Goal: Navigation & Orientation: Understand site structure

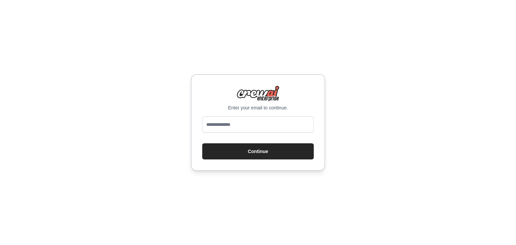
click at [291, 129] on input "email" at bounding box center [258, 125] width 112 height 16
type input "**********"
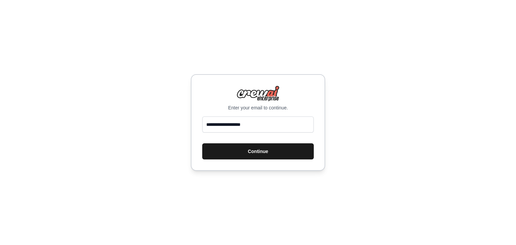
click at [277, 144] on button "Continue" at bounding box center [258, 152] width 112 height 16
click at [274, 148] on button "Continue" at bounding box center [258, 152] width 112 height 16
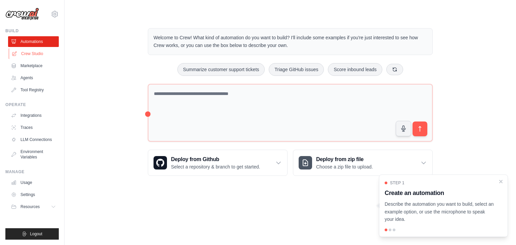
click at [44, 50] on link "Crew Studio" at bounding box center [34, 53] width 51 height 11
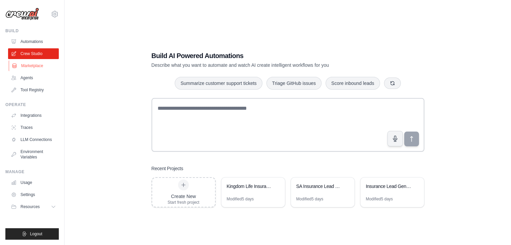
click at [42, 63] on link "Marketplace" at bounding box center [34, 66] width 51 height 11
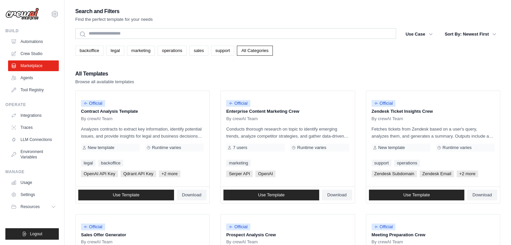
click at [33, 78] on link "Agents" at bounding box center [33, 78] width 51 height 11
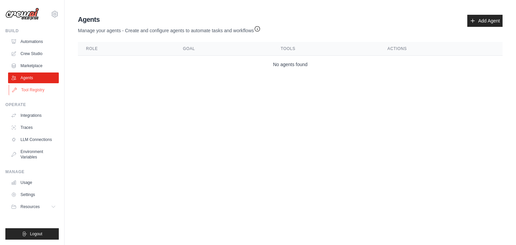
click at [32, 90] on link "Tool Registry" at bounding box center [34, 90] width 51 height 11
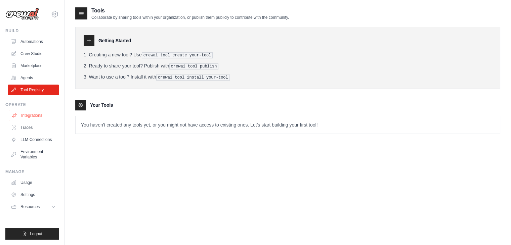
click at [29, 115] on link "Integrations" at bounding box center [34, 115] width 51 height 11
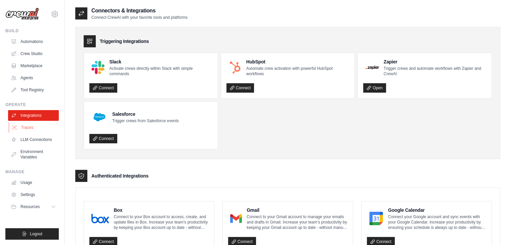
click at [27, 126] on link "Traces" at bounding box center [34, 127] width 51 height 11
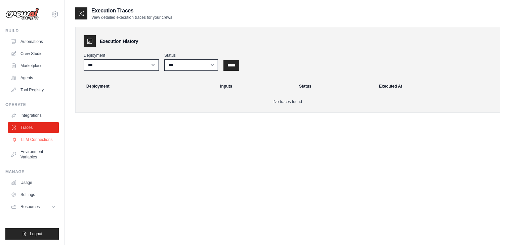
click at [28, 139] on link "LLM Connections" at bounding box center [34, 139] width 51 height 11
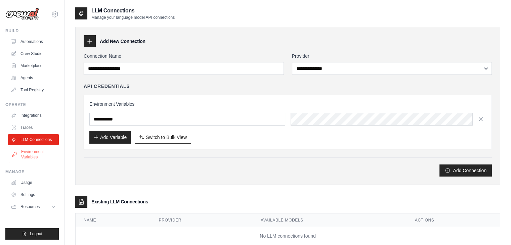
click at [29, 152] on link "Environment Variables" at bounding box center [34, 155] width 51 height 16
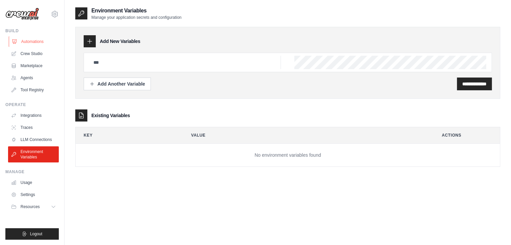
click at [49, 40] on link "Automations" at bounding box center [34, 41] width 51 height 11
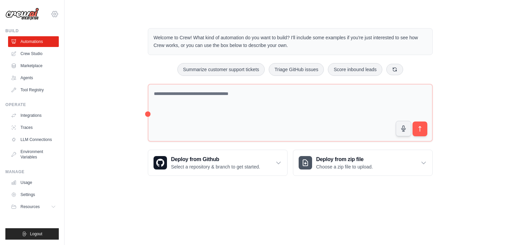
drag, startPoint x: 429, startPoint y: 5, endPoint x: 53, endPoint y: 14, distance: 375.6
click at [53, 14] on icon at bounding box center [55, 14] width 8 height 8
click at [114, 6] on main "Welcome to Crew! What kind of automation do you want to build? I'll include som…" at bounding box center [291, 97] width 452 height 194
